Goal: Transaction & Acquisition: Register for event/course

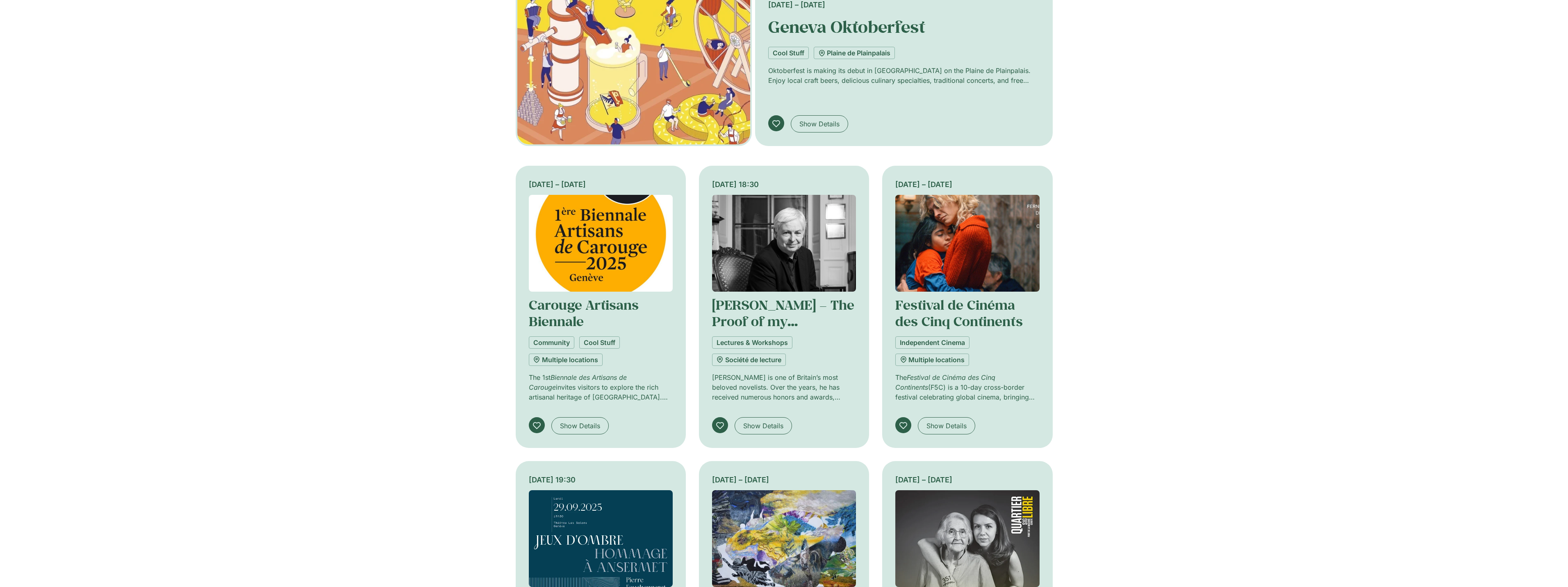
scroll to position [82, 0]
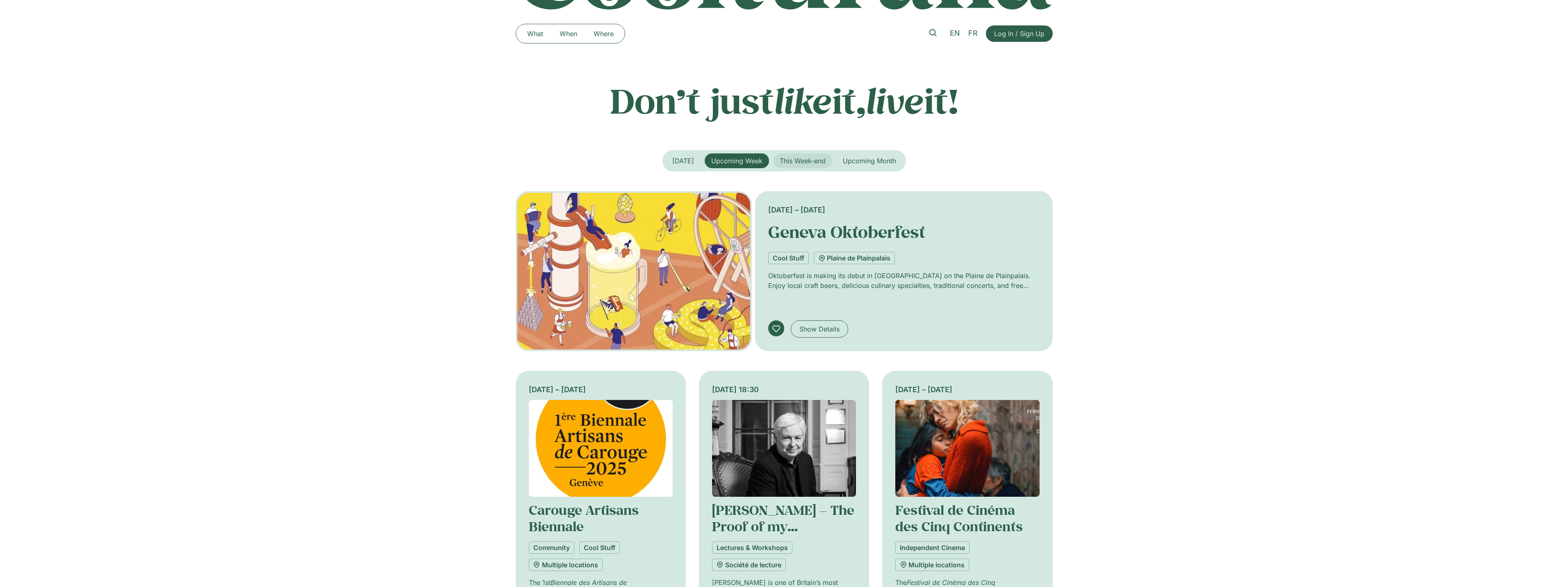
click at [800, 159] on span "This Week-end" at bounding box center [802, 160] width 46 height 8
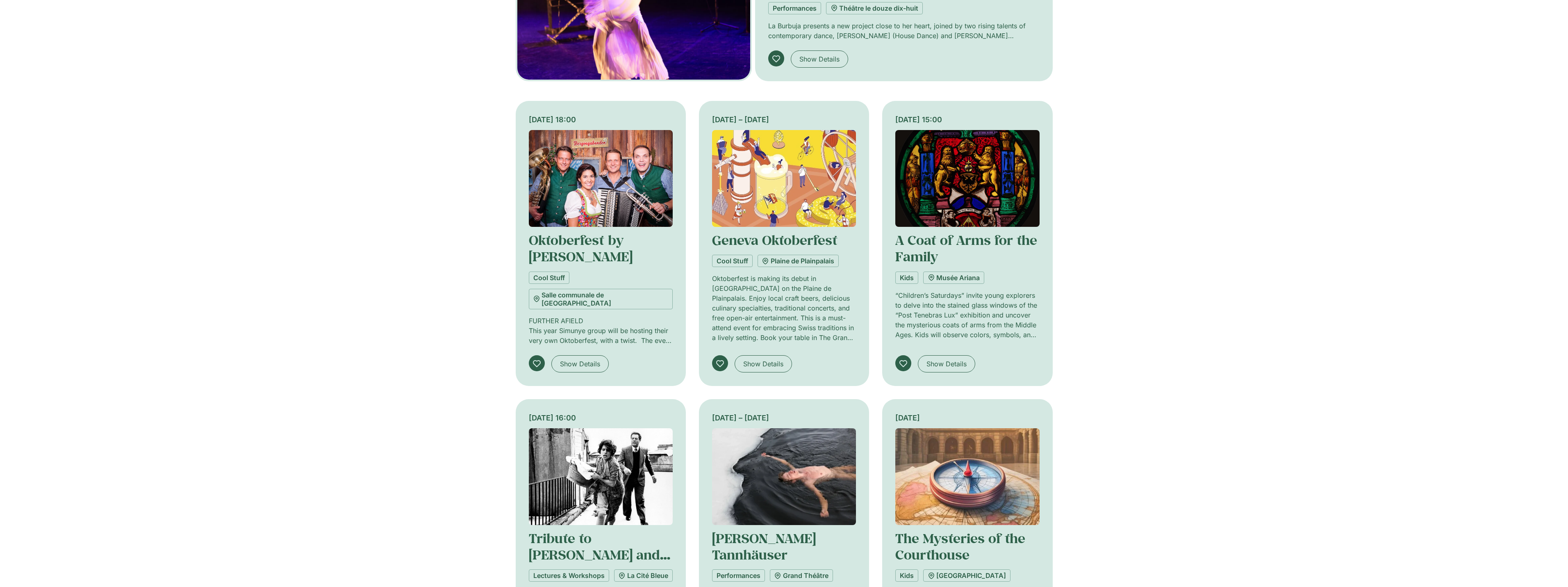
scroll to position [0, 0]
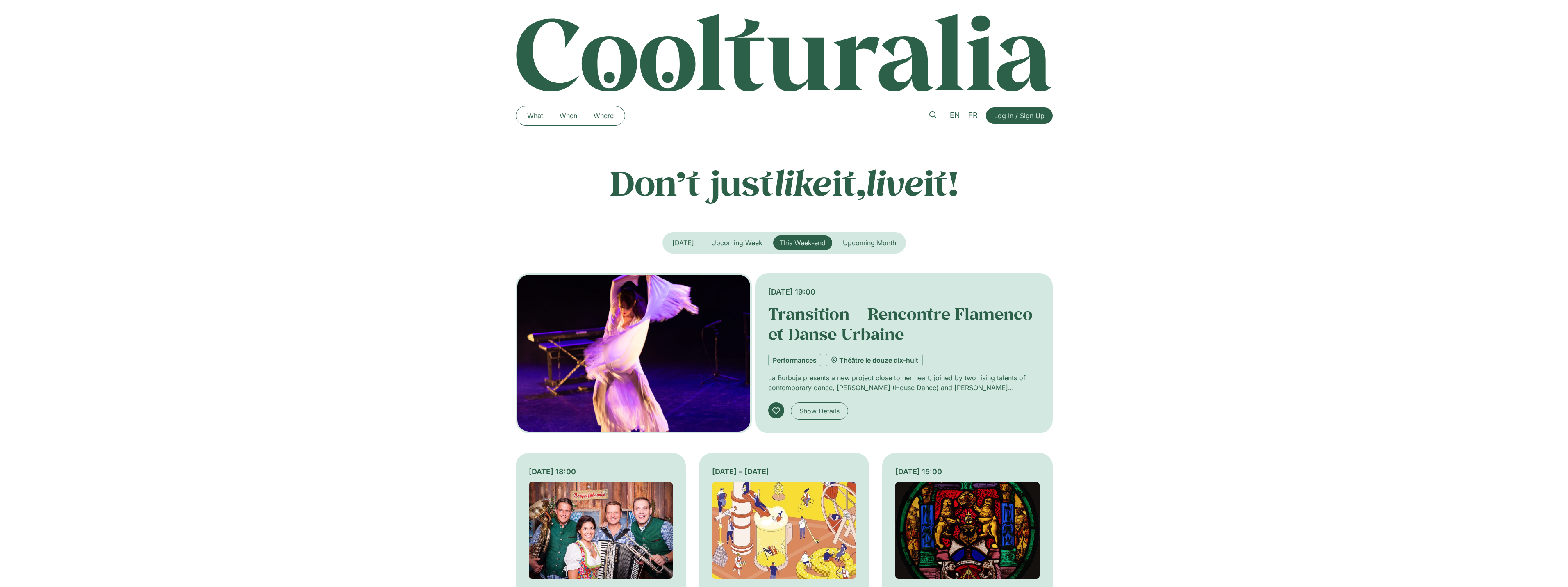
drag, startPoint x: 830, startPoint y: 357, endPoint x: 770, endPoint y: 190, distance: 177.5
click at [852, 247] on button "Upcoming Month" at bounding box center [869, 243] width 66 height 15
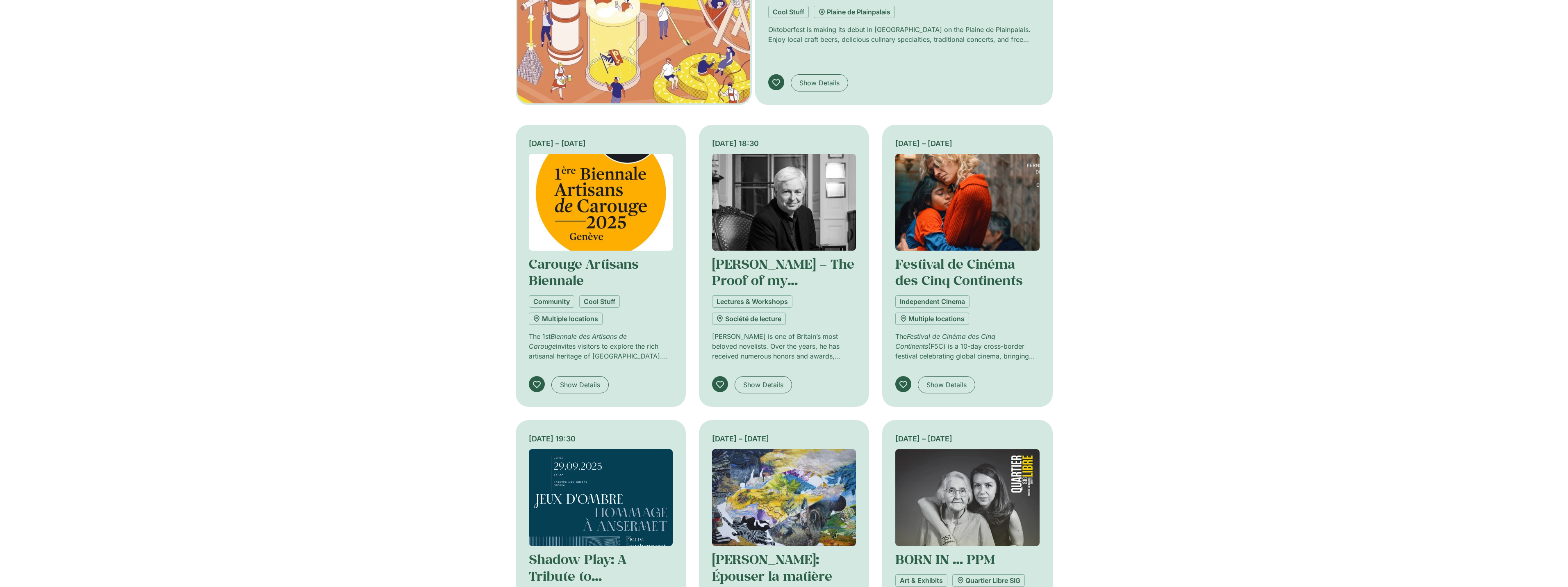
scroll to position [574, 0]
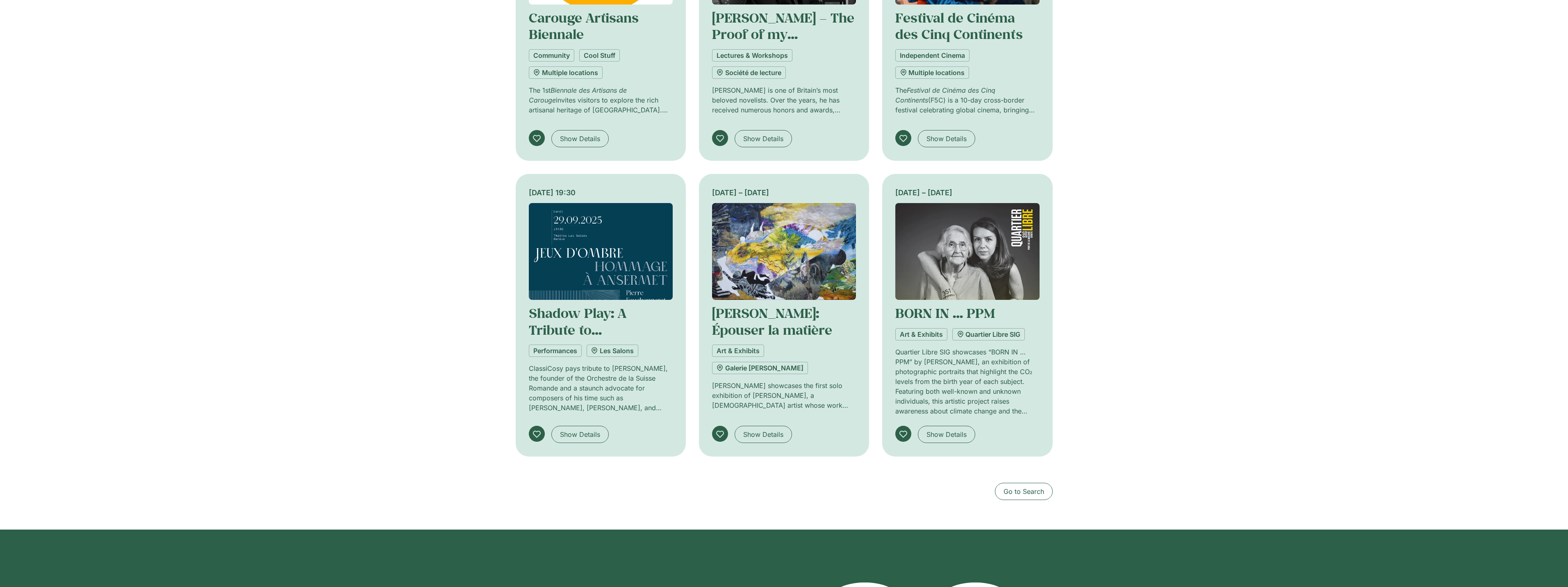
click at [420, 93] on div "Upcoming Week Today This Week-end Upcoming Month 25 September – 5 October Genev…" at bounding box center [784, 93] width 1568 height 871
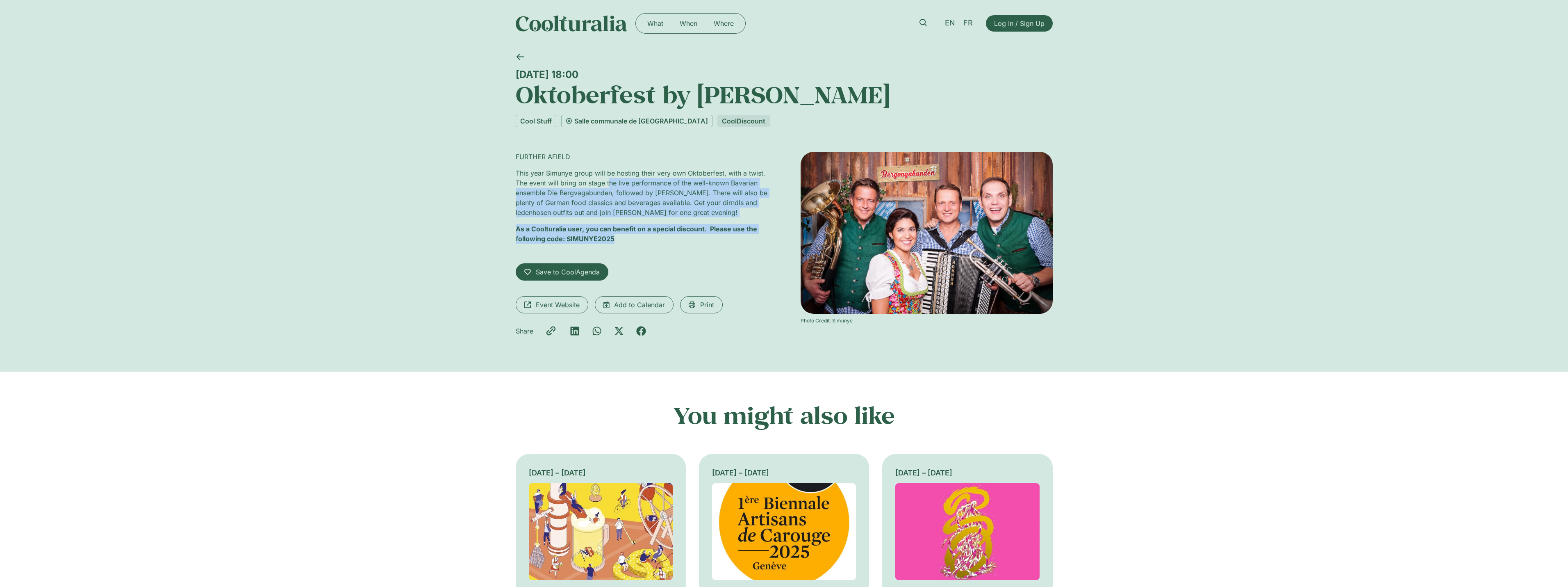
drag, startPoint x: 609, startPoint y: 180, endPoint x: 638, endPoint y: 234, distance: 61.3
click at [638, 234] on div "FURTHER AFIELD This year Simunye group will be hosting their very own Oktoberfe…" at bounding box center [642, 201] width 252 height 99
click at [639, 235] on p "As a Coolturalia user, you can benefit on a special discount. Please use the fo…" at bounding box center [642, 234] width 252 height 19
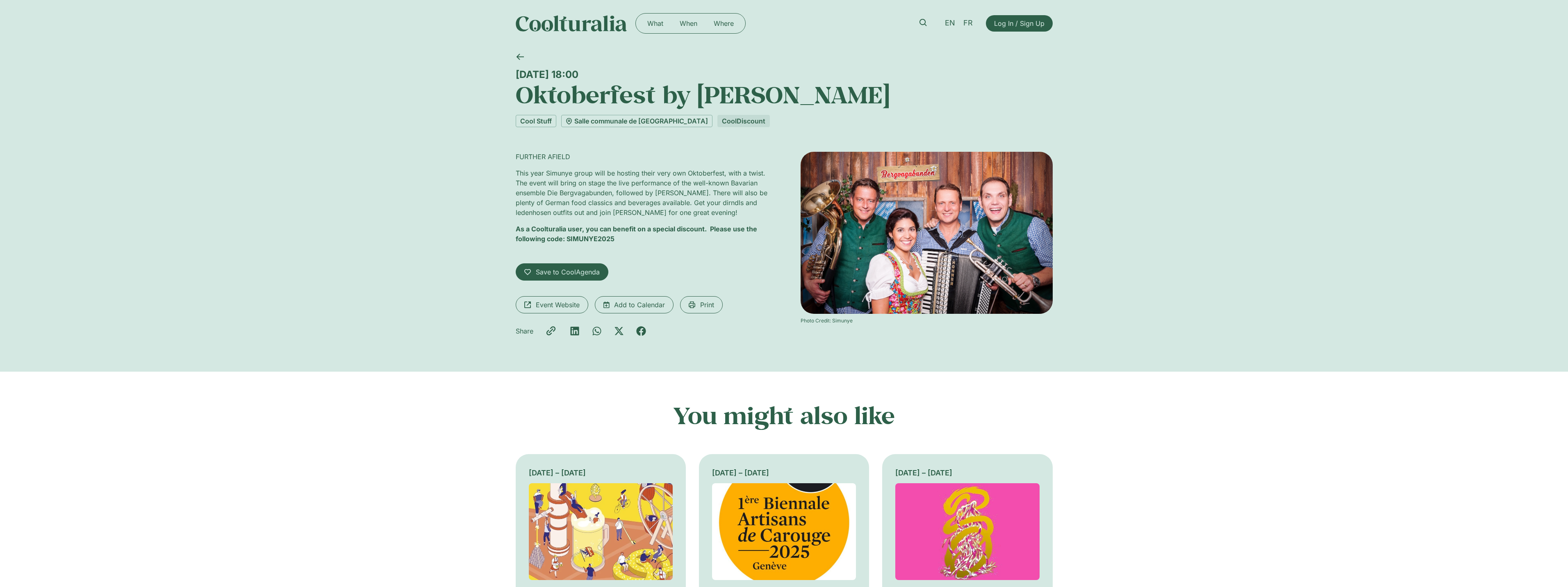
click at [573, 241] on strong "As a Coolturalia user, you can benefit on a special discount. Please use the fo…" at bounding box center [636, 234] width 242 height 18
click at [565, 304] on span "Event Website" at bounding box center [558, 304] width 44 height 10
